Goal: Task Accomplishment & Management: Manage account settings

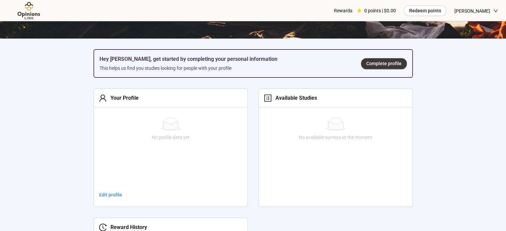
scroll to position [233, 0]
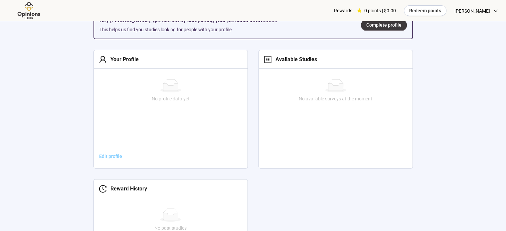
click at [110, 155] on span "Edit profile" at bounding box center [110, 156] width 23 height 7
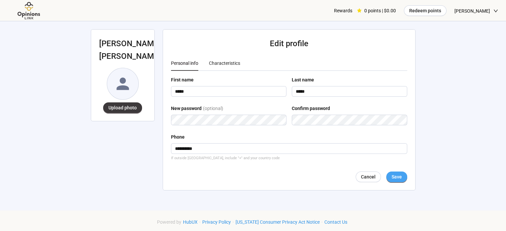
click at [393, 176] on span "Save" at bounding box center [397, 176] width 10 height 7
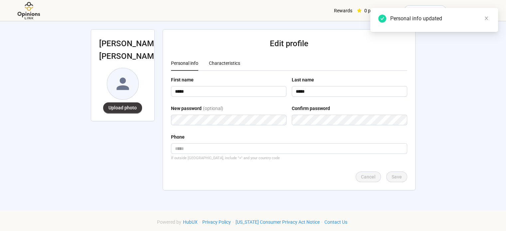
click at [222, 62] on div "Characteristics" at bounding box center [224, 63] width 31 height 7
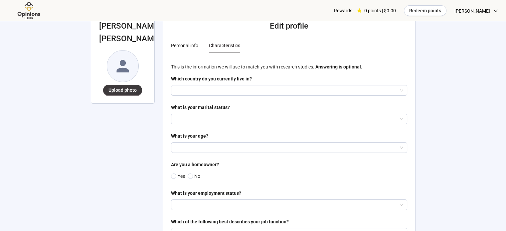
scroll to position [33, 0]
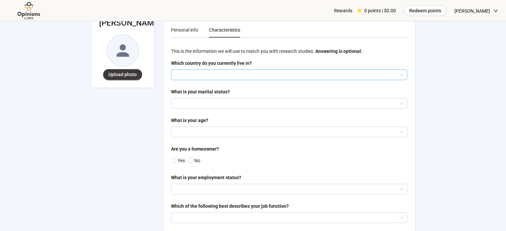
click at [209, 74] on input "search" at bounding box center [289, 75] width 228 height 10
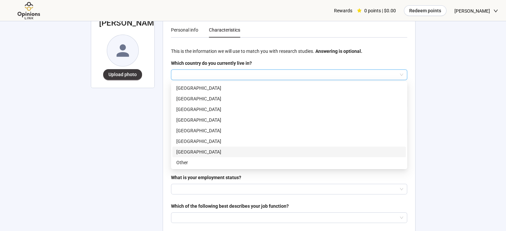
click at [198, 151] on p "[GEOGRAPHIC_DATA]" at bounding box center [289, 151] width 226 height 7
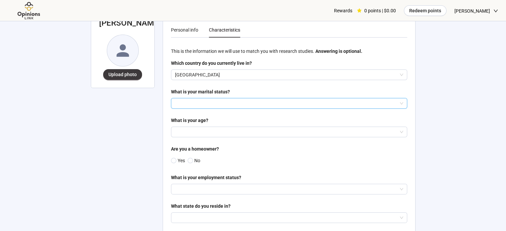
click at [204, 101] on input "search" at bounding box center [289, 104] width 228 height 10
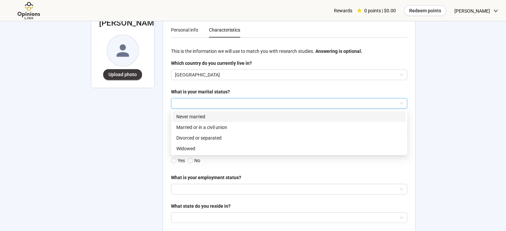
click at [202, 117] on p "Never married" at bounding box center [289, 116] width 226 height 7
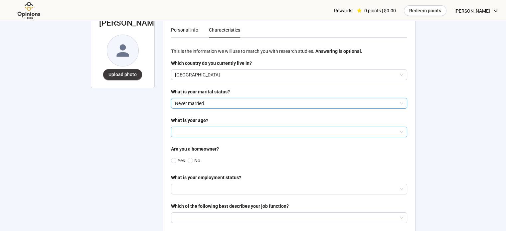
click at [205, 130] on input "search" at bounding box center [289, 132] width 228 height 10
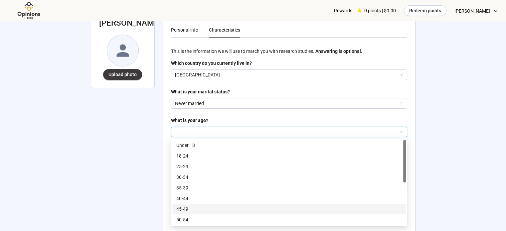
click at [193, 211] on p "45-49" at bounding box center [289, 209] width 226 height 7
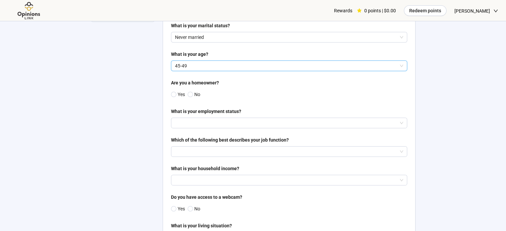
scroll to position [100, 0]
click at [221, 123] on input "search" at bounding box center [289, 123] width 228 height 10
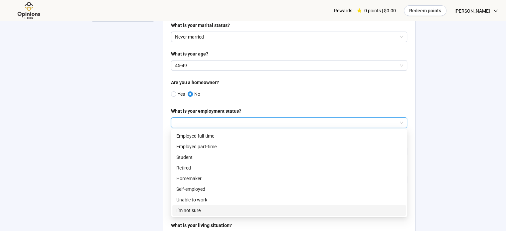
click at [217, 210] on p "I’m not sure" at bounding box center [289, 210] width 226 height 7
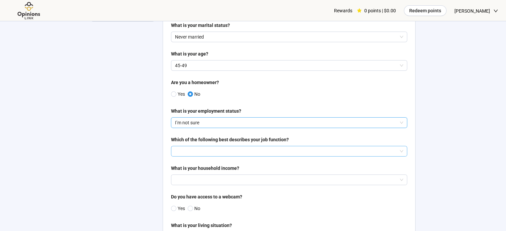
click at [224, 152] on input "search" at bounding box center [289, 151] width 228 height 10
click at [225, 151] on input "search" at bounding box center [289, 151] width 228 height 10
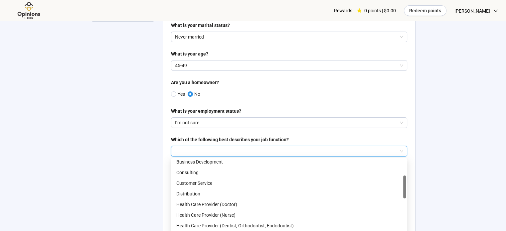
scroll to position [166, 0]
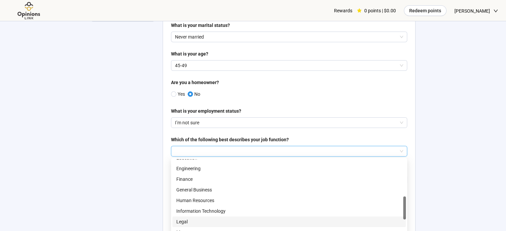
click at [190, 219] on p "Legal" at bounding box center [289, 221] width 226 height 7
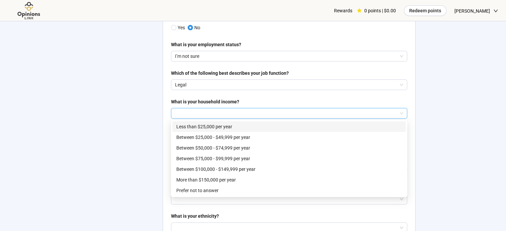
click at [254, 114] on input "search" at bounding box center [289, 113] width 228 height 10
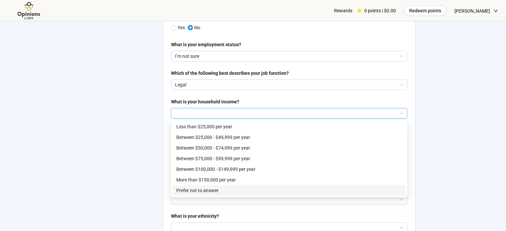
click at [212, 191] on p "Prefer not to answer" at bounding box center [289, 190] width 226 height 7
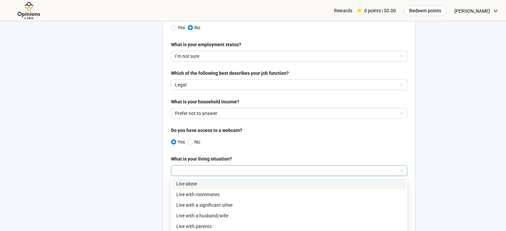
click at [255, 171] on input "search" at bounding box center [289, 171] width 228 height 10
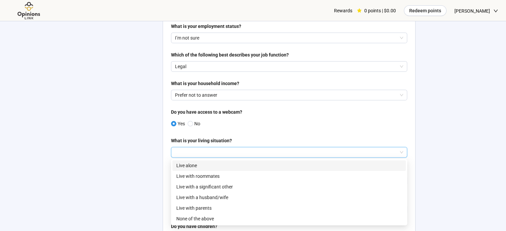
scroll to position [200, 0]
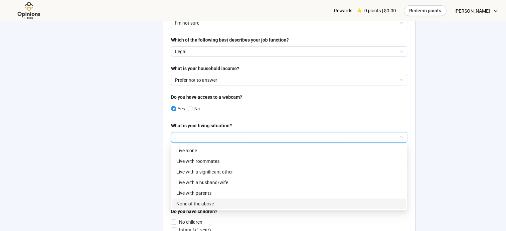
click at [218, 205] on p "None of the above" at bounding box center [289, 203] width 226 height 7
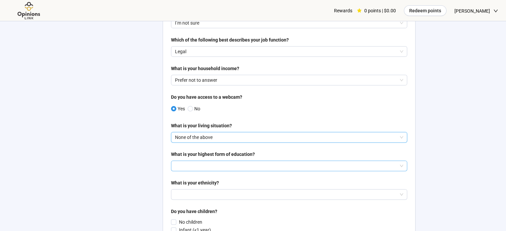
click at [235, 165] on input "search" at bounding box center [289, 166] width 228 height 10
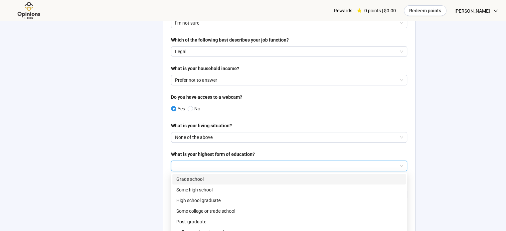
click at [238, 164] on input "search" at bounding box center [289, 166] width 228 height 10
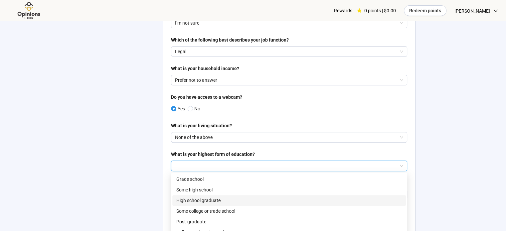
click at [212, 202] on p "High school graduate" at bounding box center [289, 200] width 226 height 7
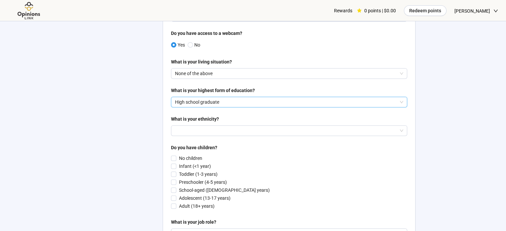
scroll to position [266, 0]
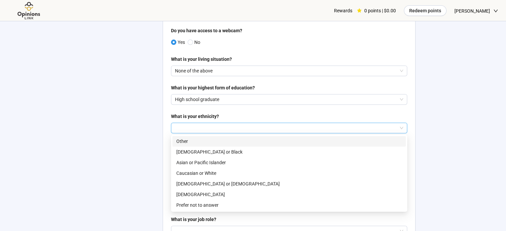
click at [228, 127] on input "search" at bounding box center [289, 128] width 228 height 10
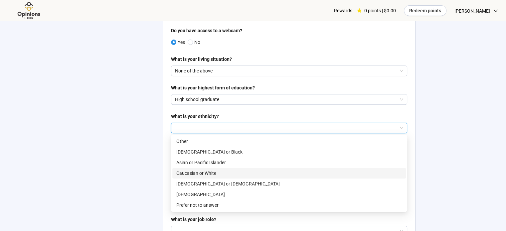
click at [211, 174] on p "Caucasian or White" at bounding box center [289, 173] width 226 height 7
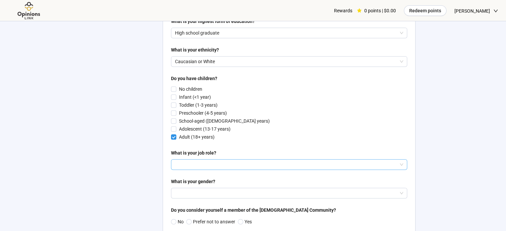
scroll to position [399, 0]
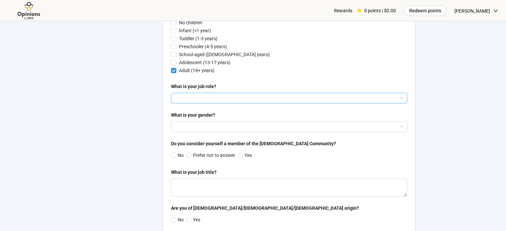
click at [255, 99] on input "search" at bounding box center [289, 98] width 228 height 10
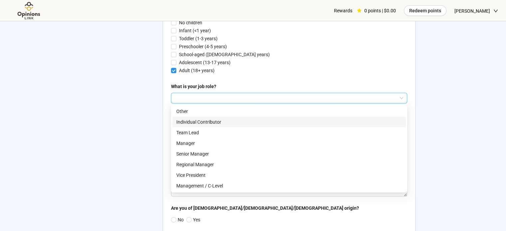
click at [211, 122] on p "Individual Contributor" at bounding box center [289, 121] width 226 height 7
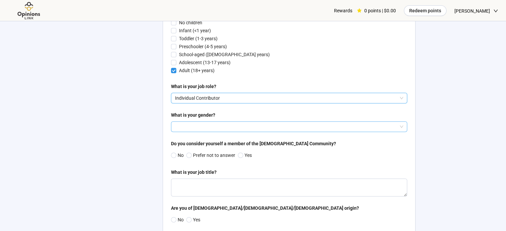
click at [212, 126] on input "search" at bounding box center [289, 127] width 228 height 10
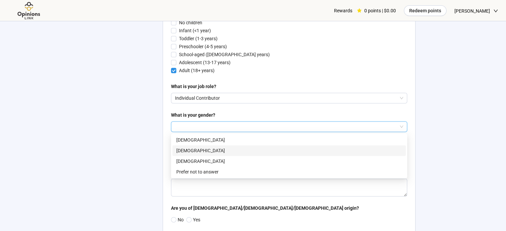
click at [197, 151] on p "[DEMOGRAPHIC_DATA]" at bounding box center [289, 150] width 226 height 7
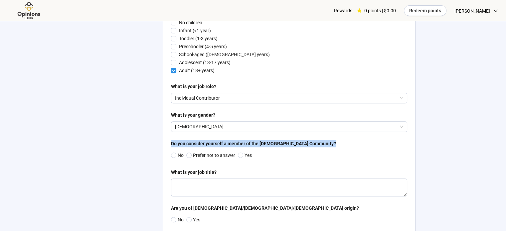
drag, startPoint x: 188, startPoint y: 142, endPoint x: 310, endPoint y: 142, distance: 121.8
click at [310, 142] on div "Do you consider yourself a member of the [DEMOGRAPHIC_DATA] Community?" at bounding box center [289, 145] width 236 height 10
copy div "Do you consider yourself a member of the [DEMOGRAPHIC_DATA] Community?"
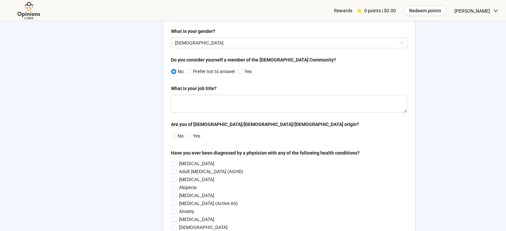
scroll to position [499, 0]
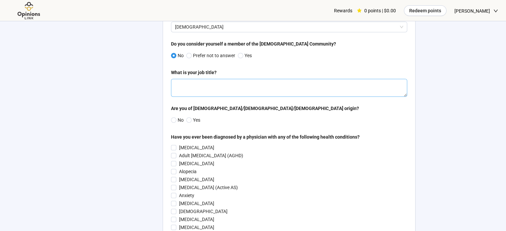
click at [228, 85] on textarea at bounding box center [289, 88] width 236 height 18
type textarea "*********"
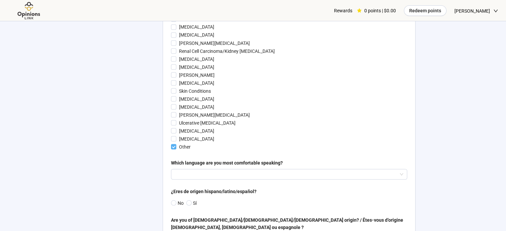
scroll to position [1265, 0]
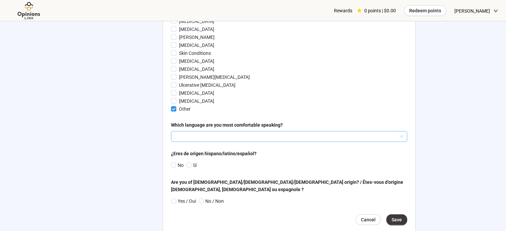
click at [234, 139] on input "search" at bounding box center [289, 136] width 228 height 10
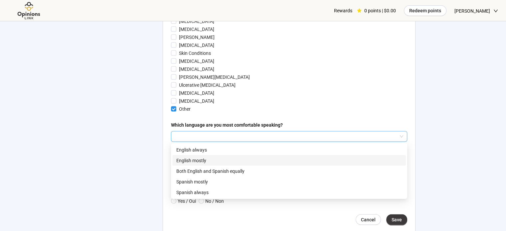
click at [197, 161] on p "English mostly" at bounding box center [289, 160] width 226 height 7
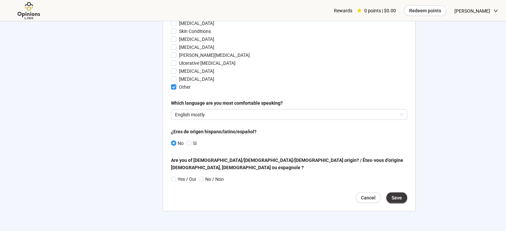
scroll to position [1298, 0]
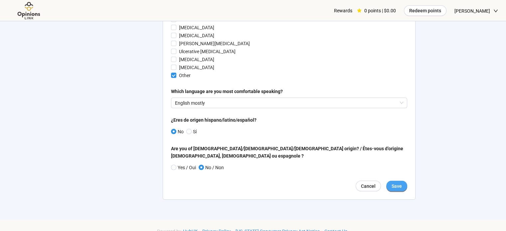
click at [393, 183] on span "Save" at bounding box center [397, 186] width 10 height 7
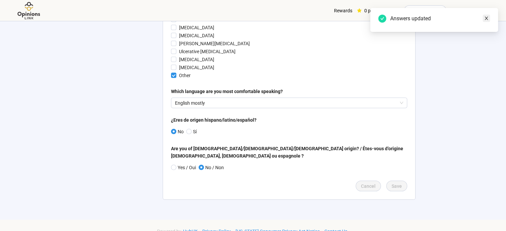
click at [485, 19] on icon "close" at bounding box center [486, 18] width 5 height 5
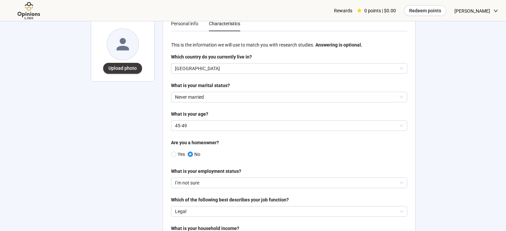
scroll to position [0, 0]
